Goal: Task Accomplishment & Management: Use online tool/utility

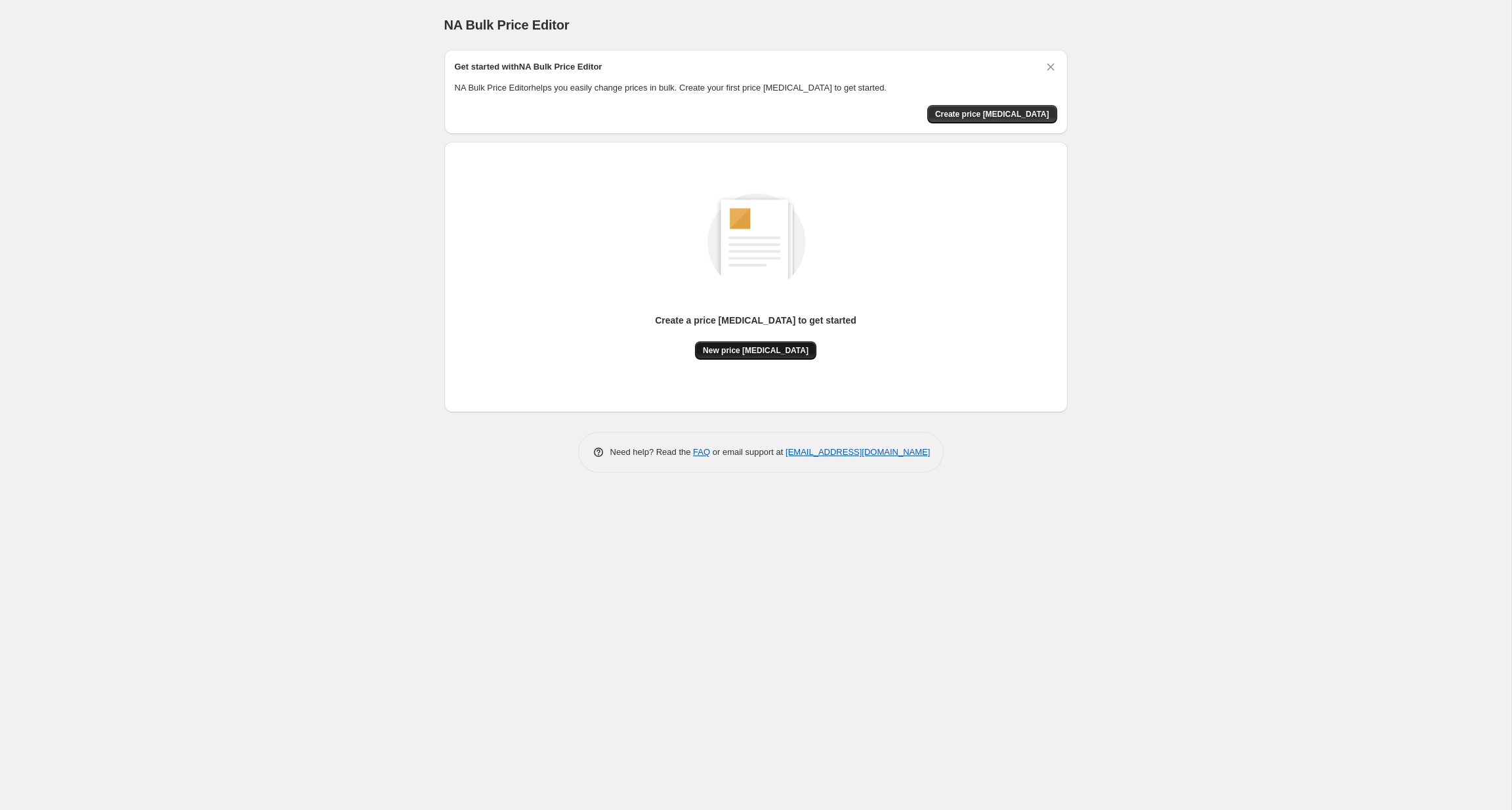
click at [741, 353] on span "New price [MEDICAL_DATA]" at bounding box center [756, 351] width 105 height 11
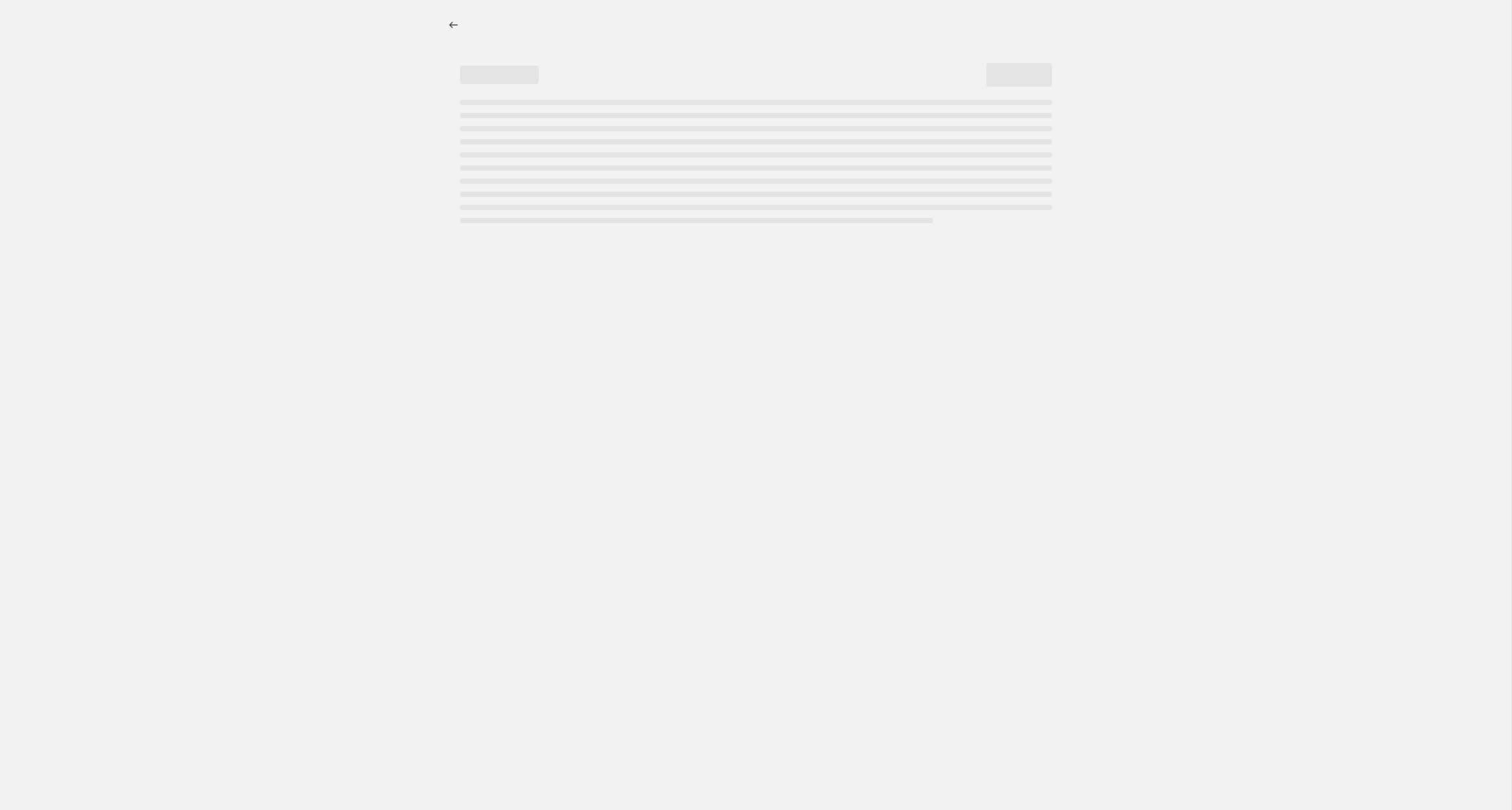
select select "percentage"
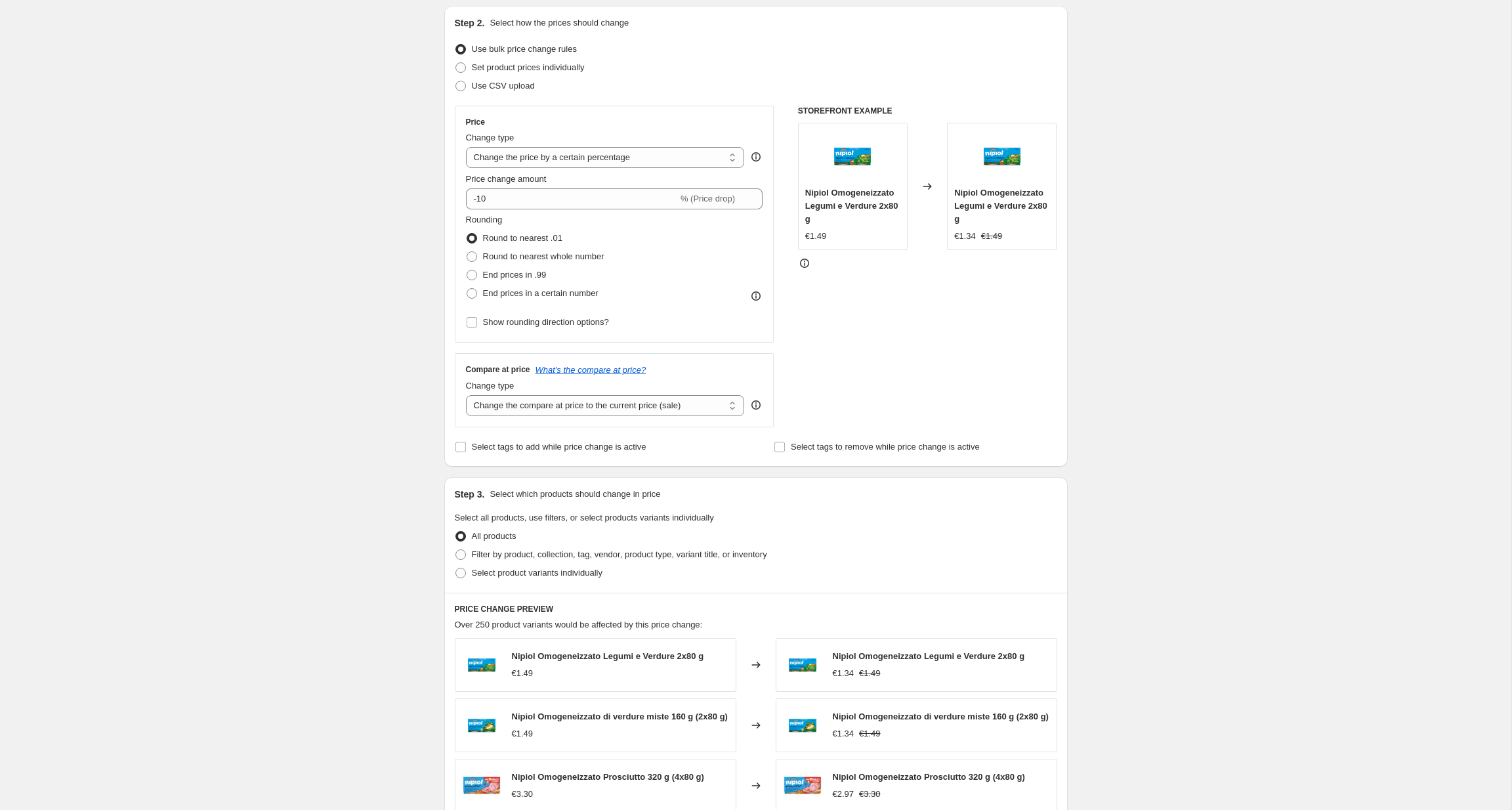
scroll to position [136, 0]
click at [460, 86] on span at bounding box center [461, 85] width 11 height 11
click at [456, 81] on input "Use CSV upload" at bounding box center [455, 80] width 1 height 1
radio input "true"
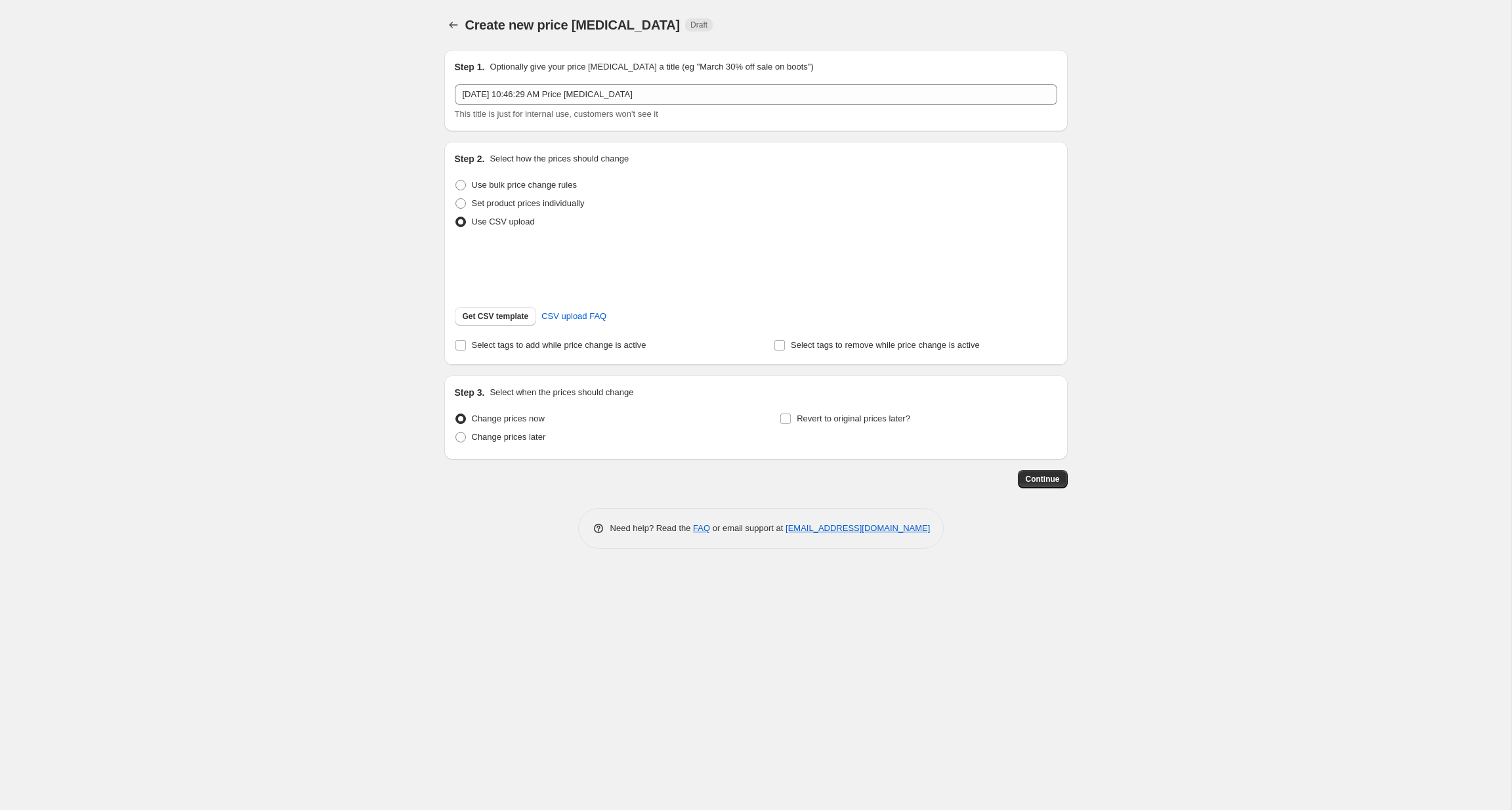
scroll to position [0, 0]
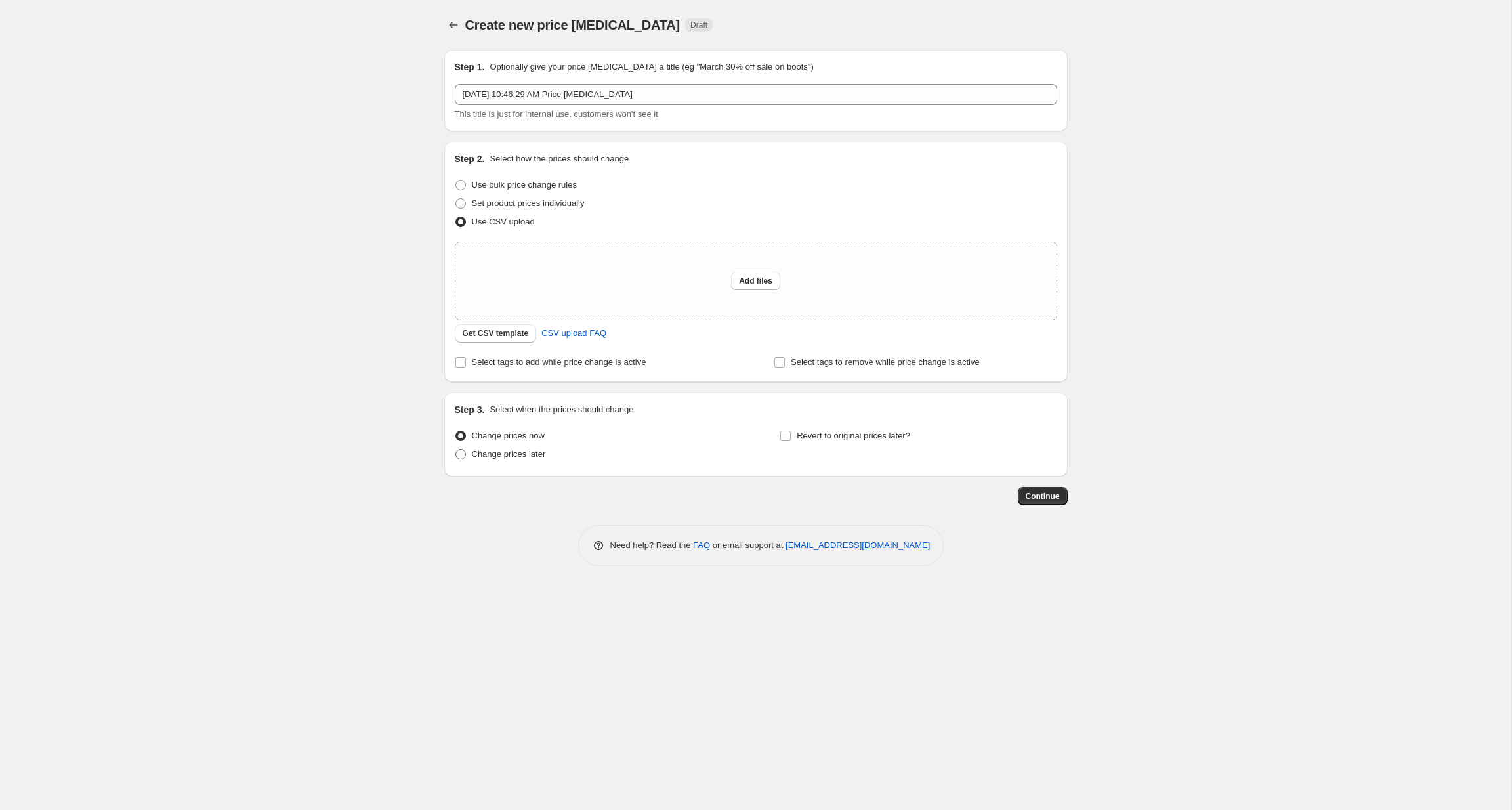
click at [489, 459] on span "Change prices later" at bounding box center [509, 454] width 75 height 10
click at [456, 450] on input "Change prices later" at bounding box center [455, 449] width 1 height 1
radio input "true"
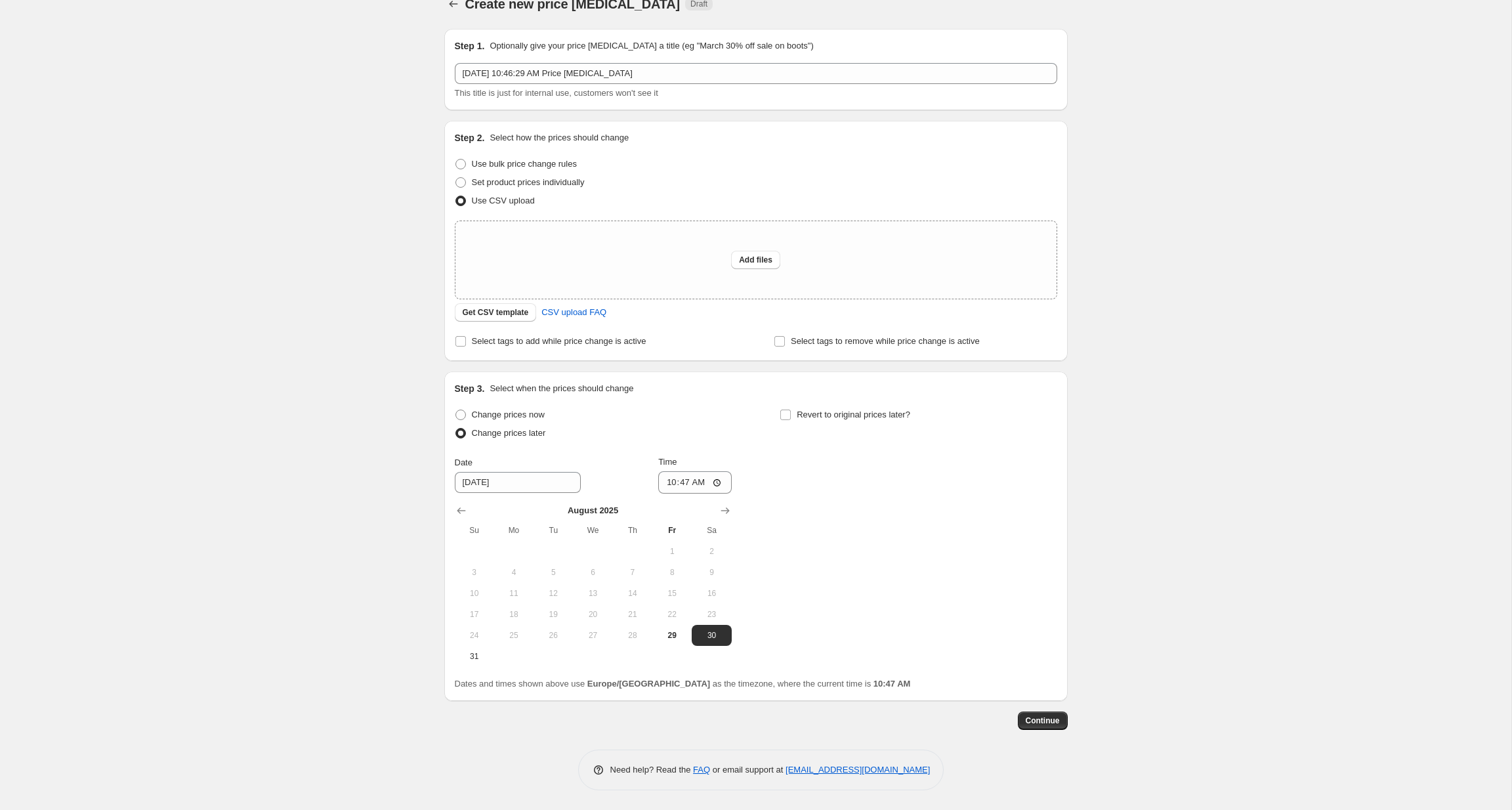
scroll to position [23, 0]
click at [482, 491] on input "[DATE]" at bounding box center [518, 482] width 126 height 21
click at [848, 416] on span "Revert to original prices later?" at bounding box center [853, 415] width 114 height 10
click at [791, 416] on input "Revert to original prices later?" at bounding box center [786, 415] width 11 height 11
checkbox input "true"
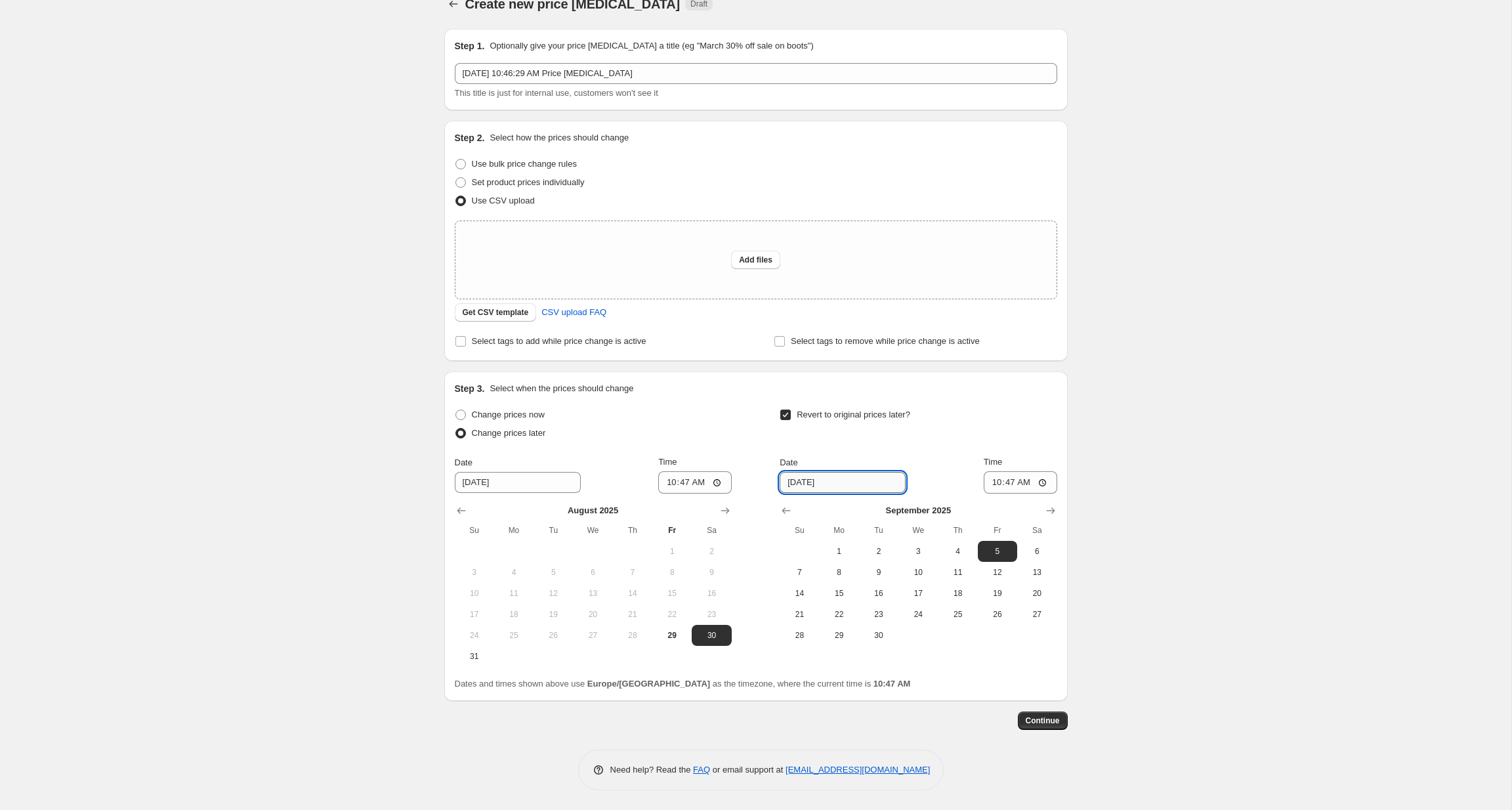
click at [826, 472] on input "[DATE]" at bounding box center [842, 482] width 126 height 21
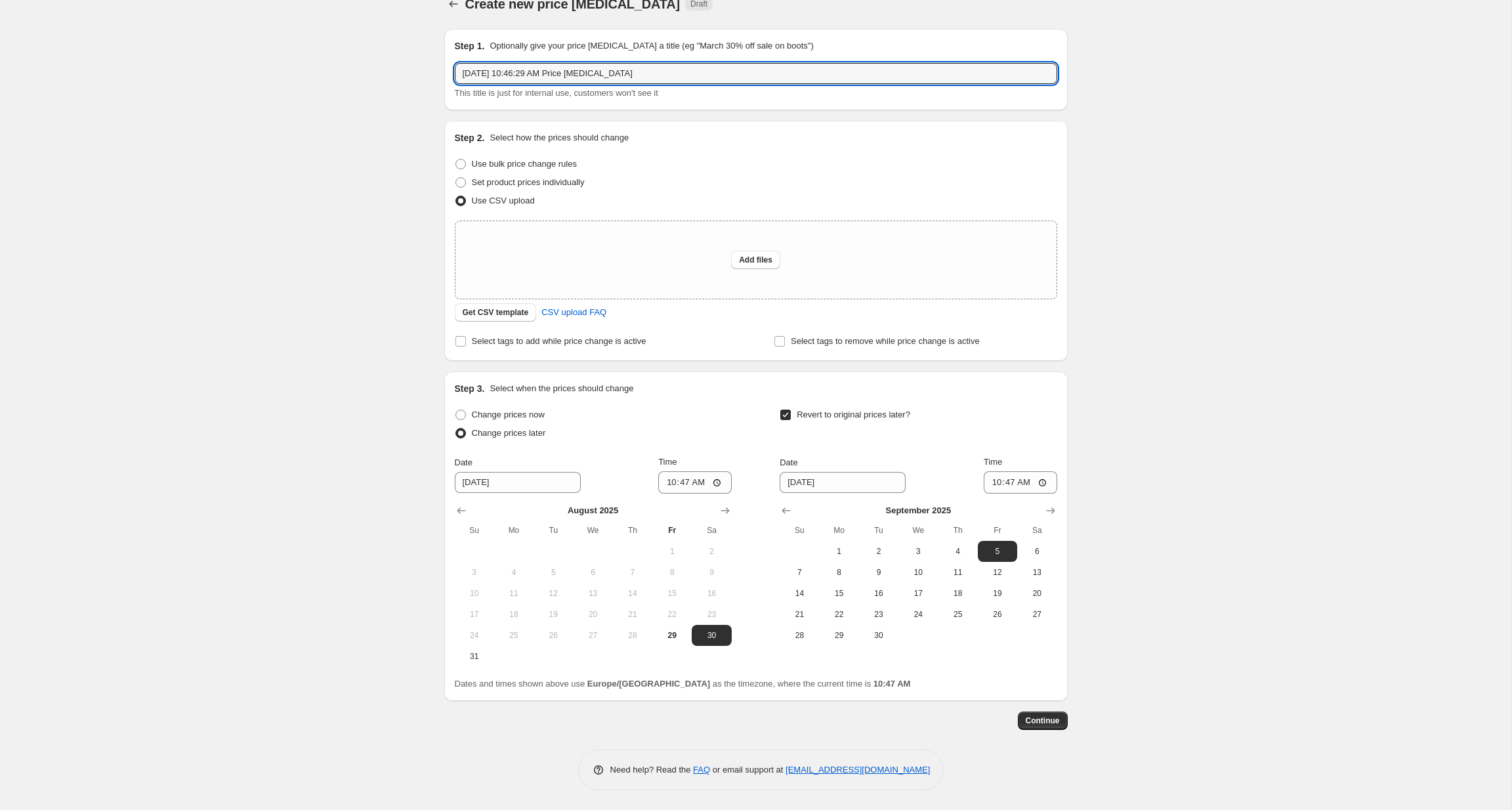
drag, startPoint x: 696, startPoint y: 77, endPoint x: 431, endPoint y: 70, distance: 265.1
click at [431, 70] on div "Create new price [MEDICAL_DATA]. This page is ready Create new price [MEDICAL_D…" at bounding box center [756, 395] width 655 height 832
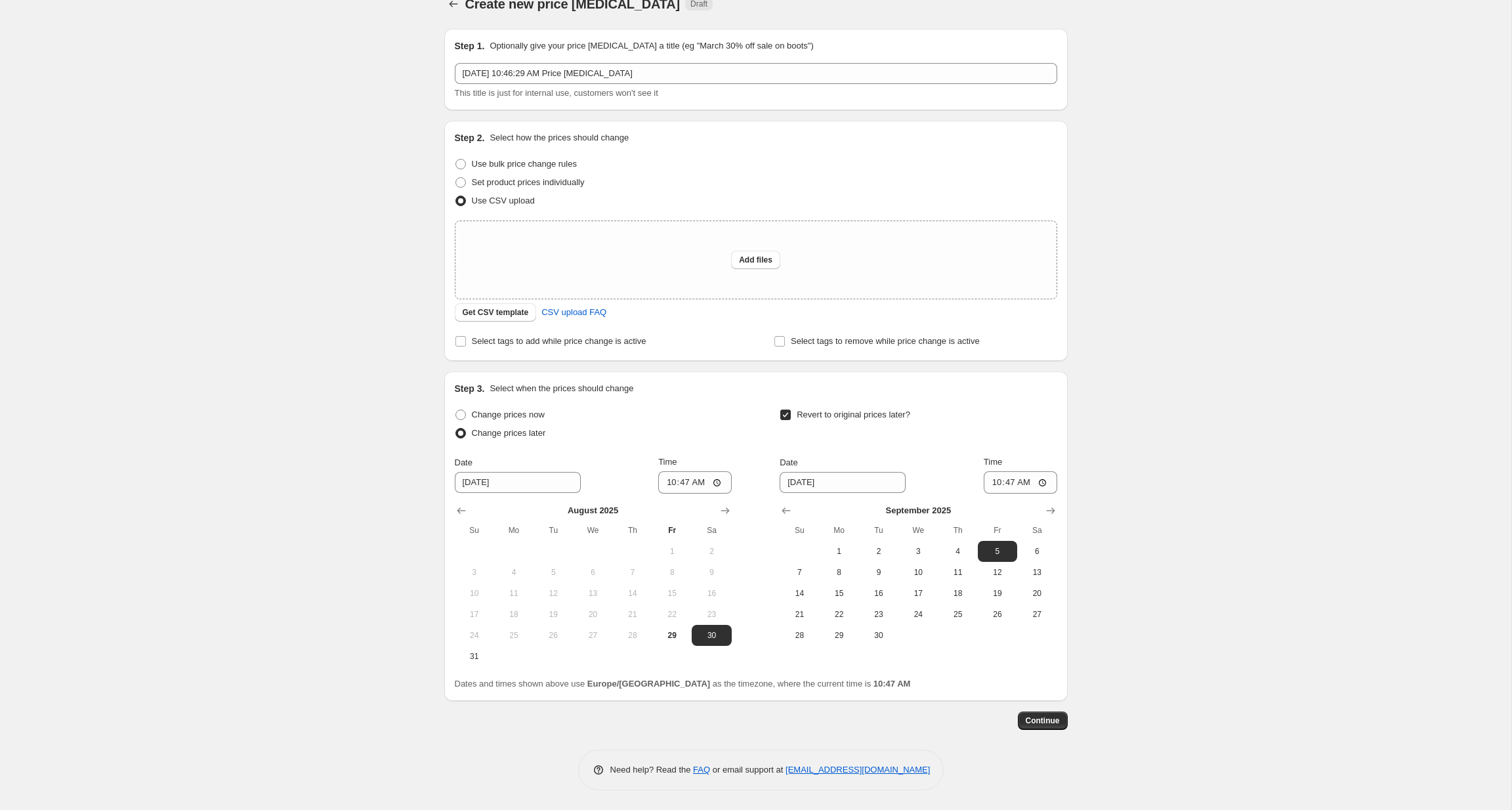
click at [381, 110] on div "Create new price [MEDICAL_DATA]. This page is ready Create new price [MEDICAL_D…" at bounding box center [756, 395] width 1512 height 832
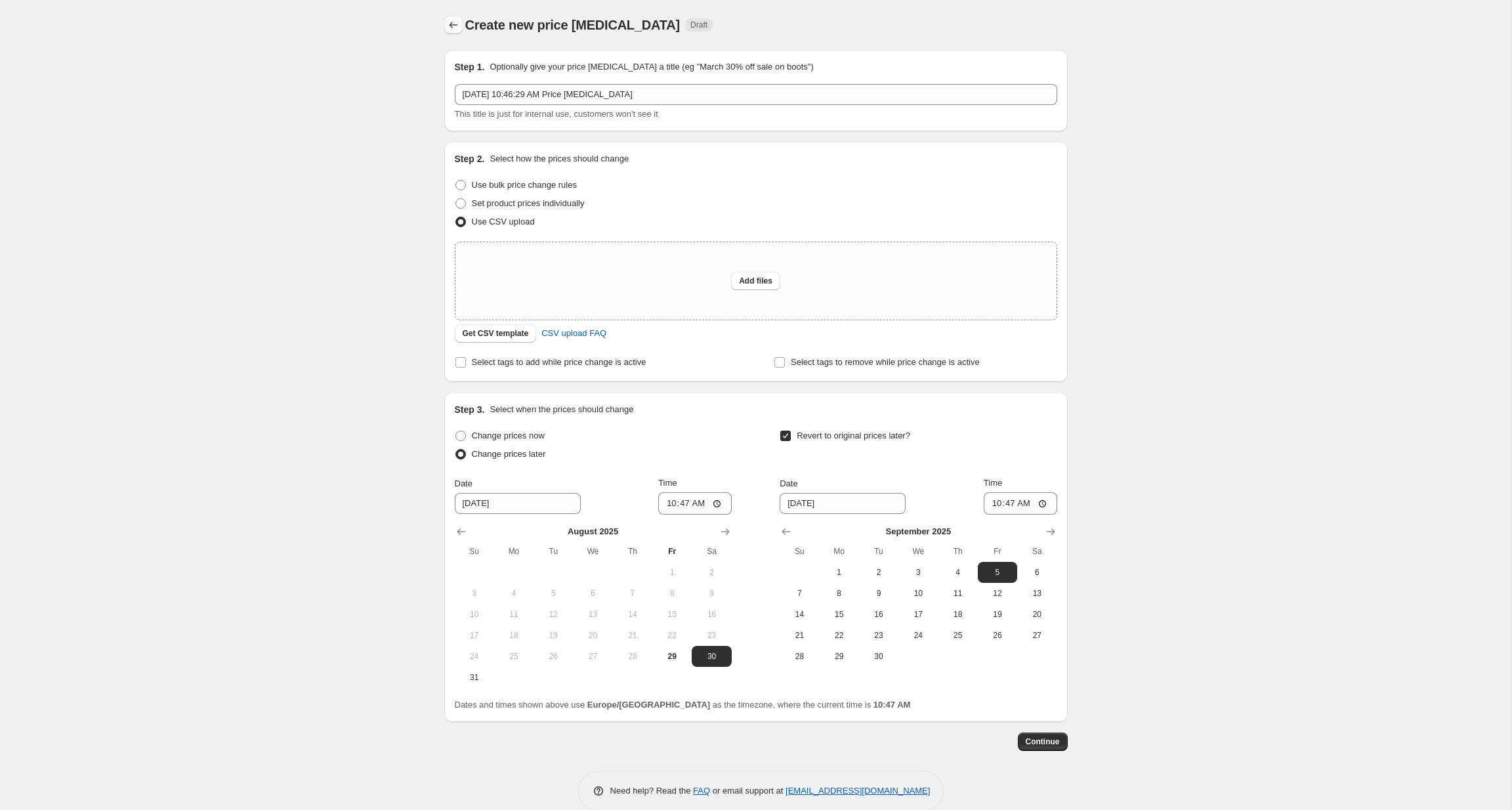
scroll to position [0, 0]
click at [444, 26] on button "Price change jobs" at bounding box center [453, 25] width 18 height 18
